Goal: Find specific page/section: Find specific page/section

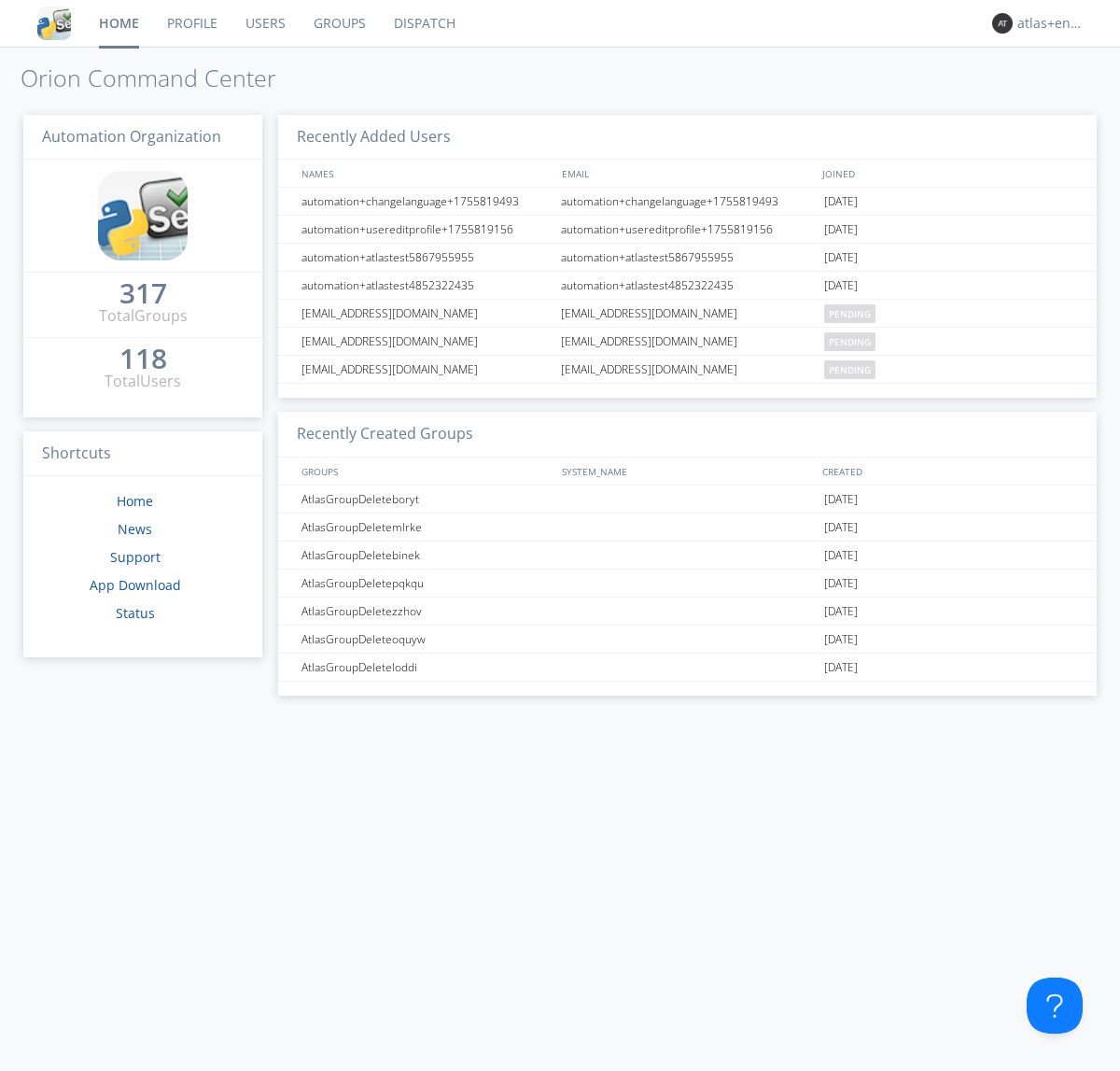
click at [423, 23] on link "Dispatch" at bounding box center [425, 23] width 90 height 47
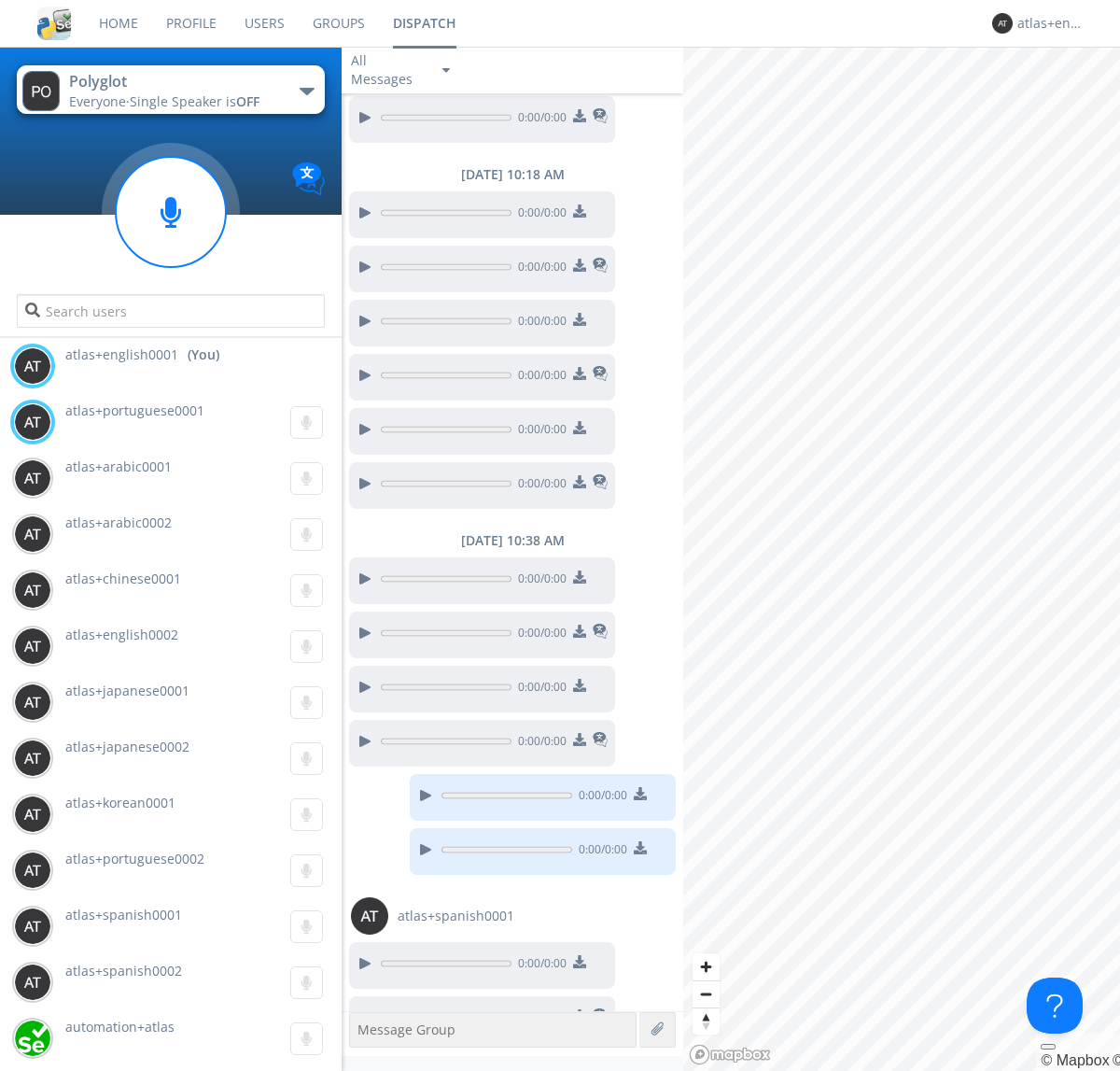
scroll to position [461, 0]
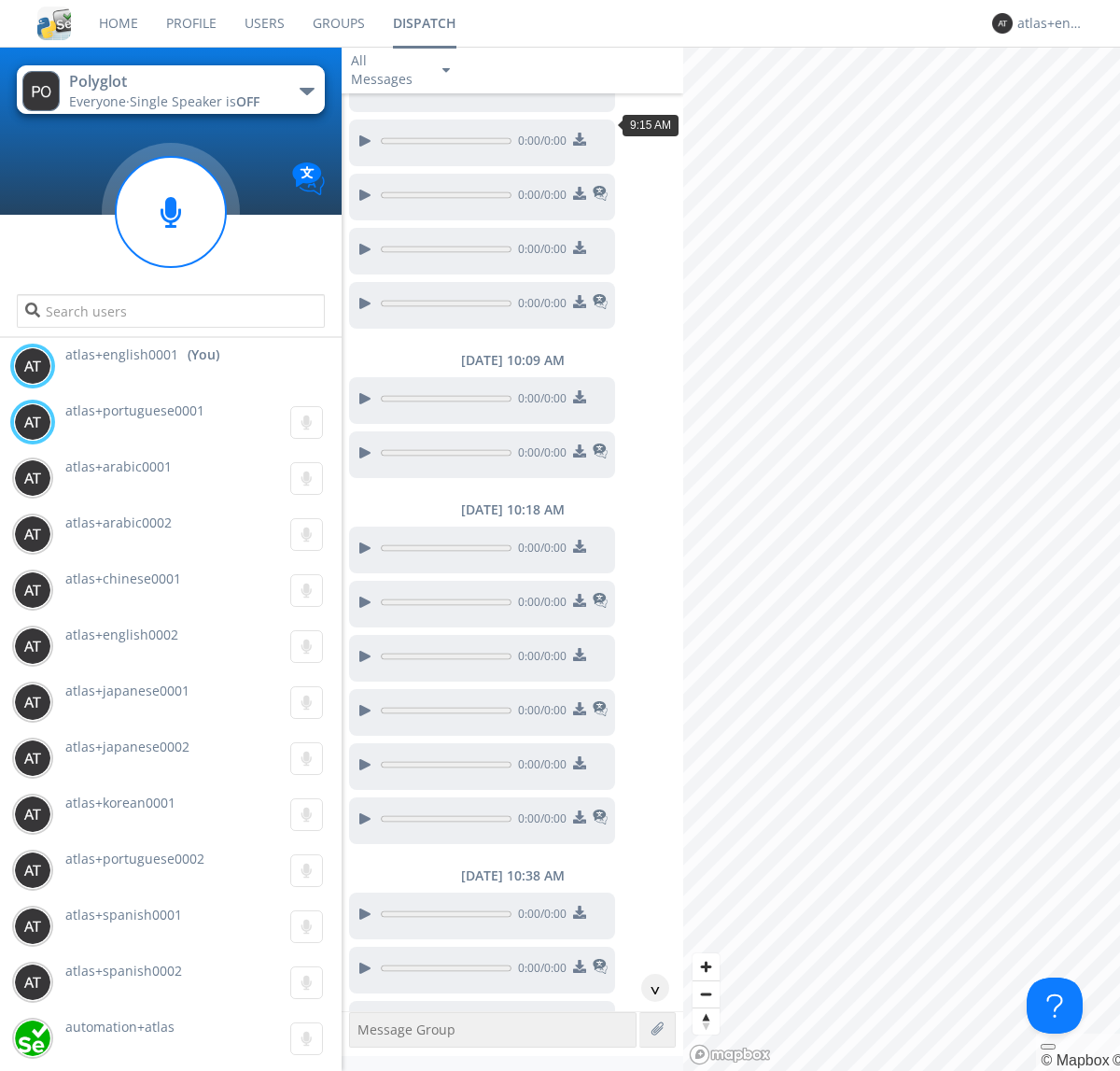
scroll to position [381, 0]
click at [648, 987] on div "^" at bounding box center [655, 987] width 28 height 28
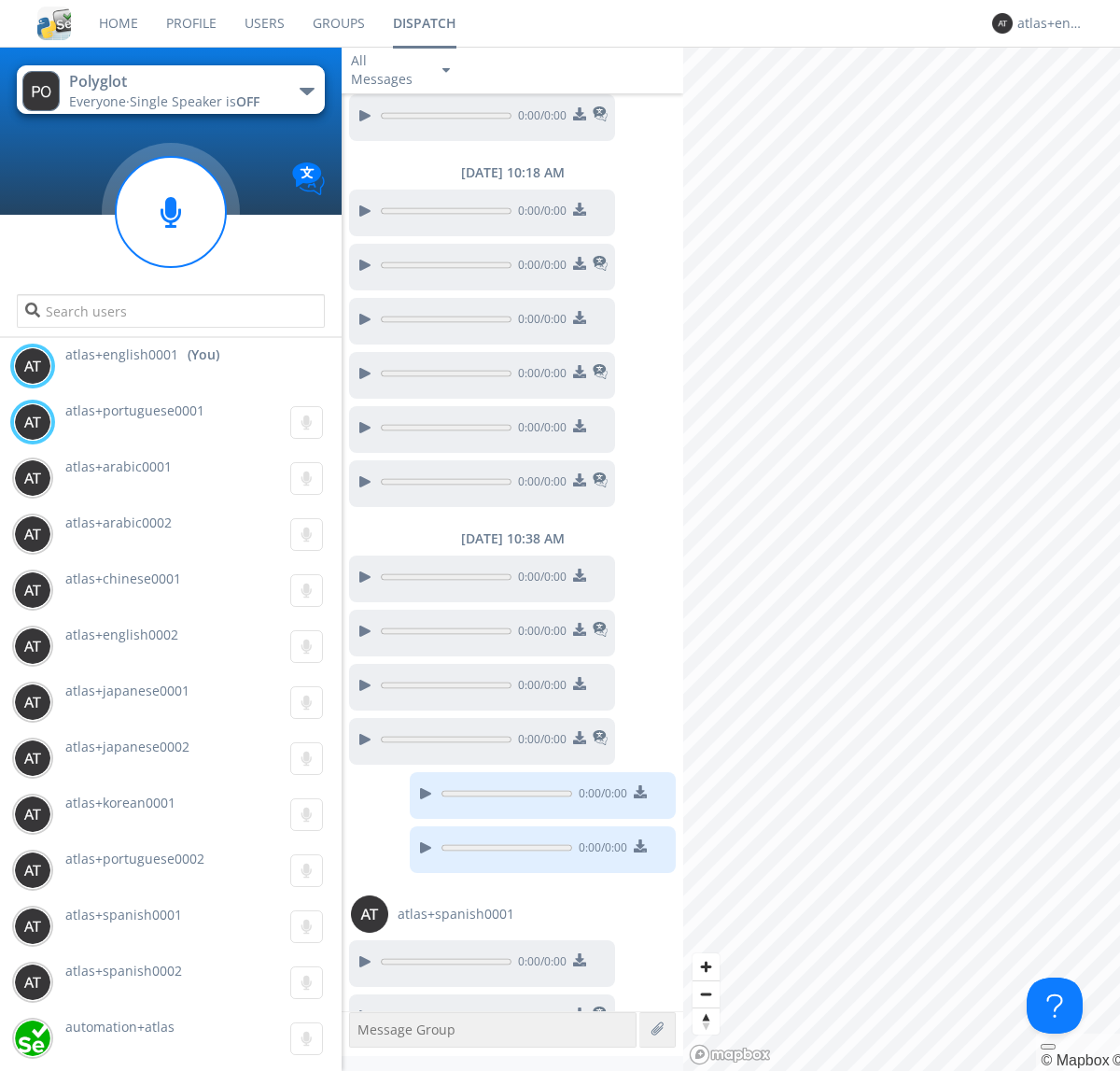
scroll to position [736, 0]
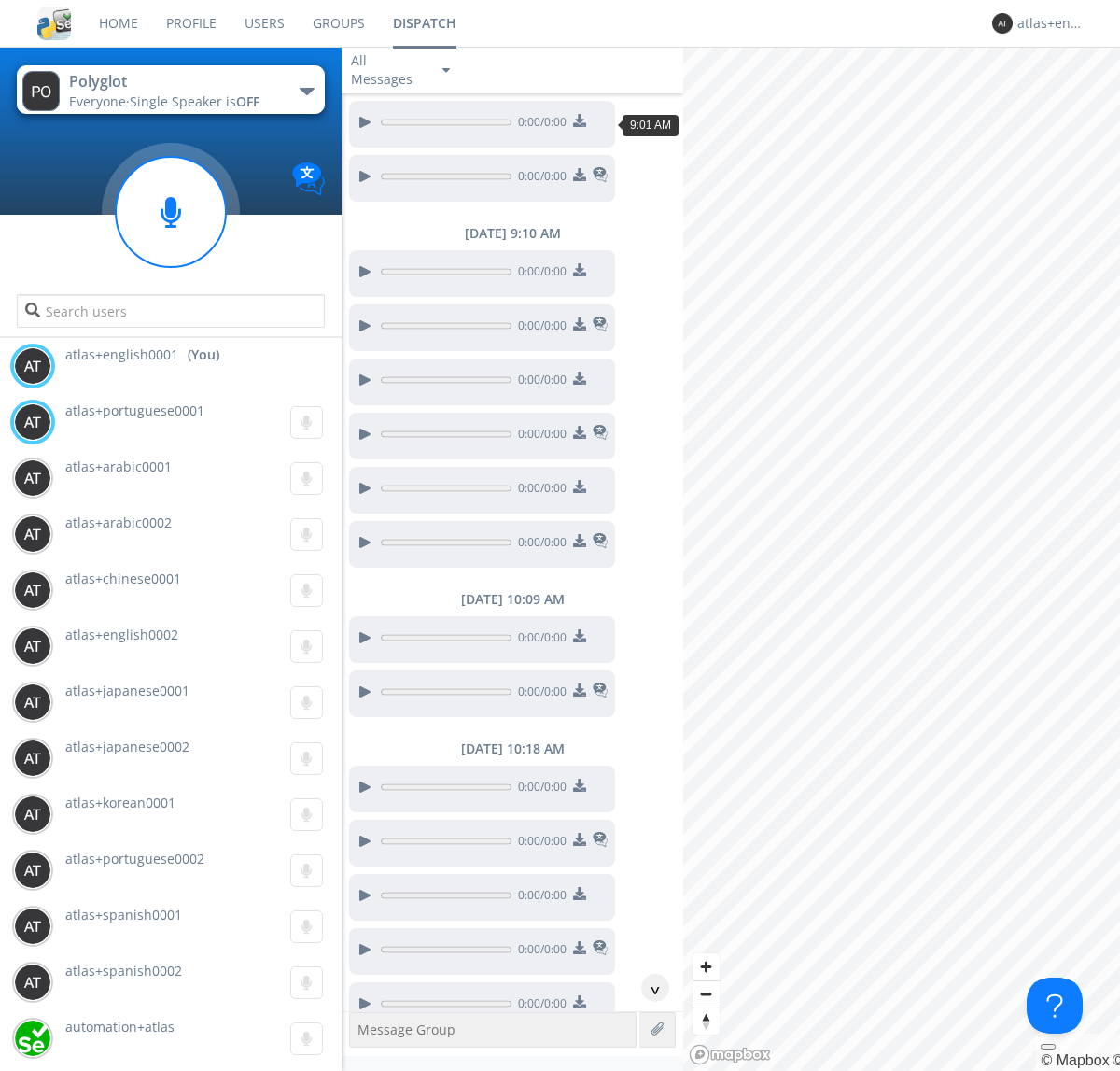
scroll to position [86, 0]
click at [648, 987] on div "^" at bounding box center [655, 987] width 28 height 28
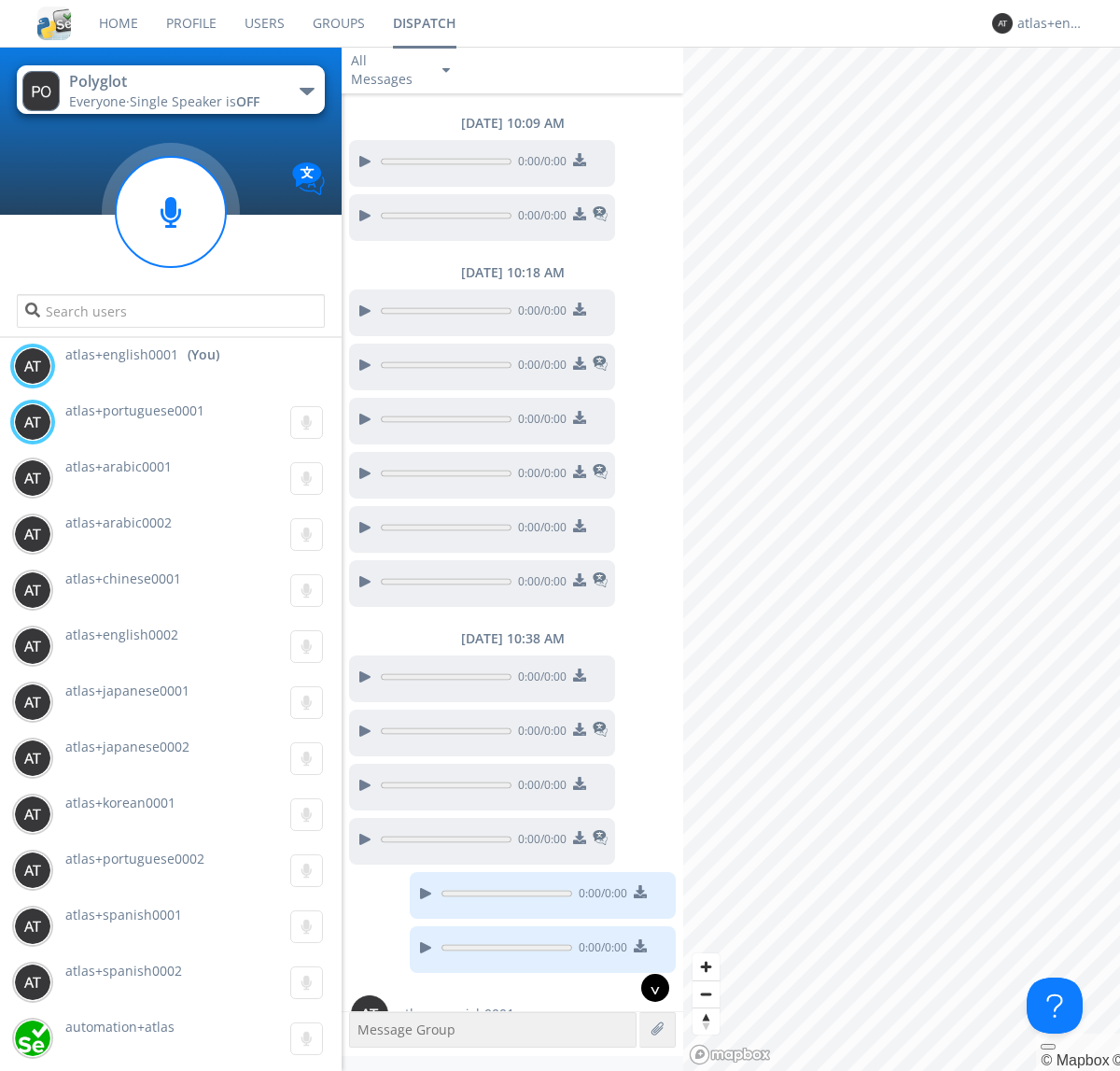
scroll to position [699, 0]
